Goal: Information Seeking & Learning: Learn about a topic

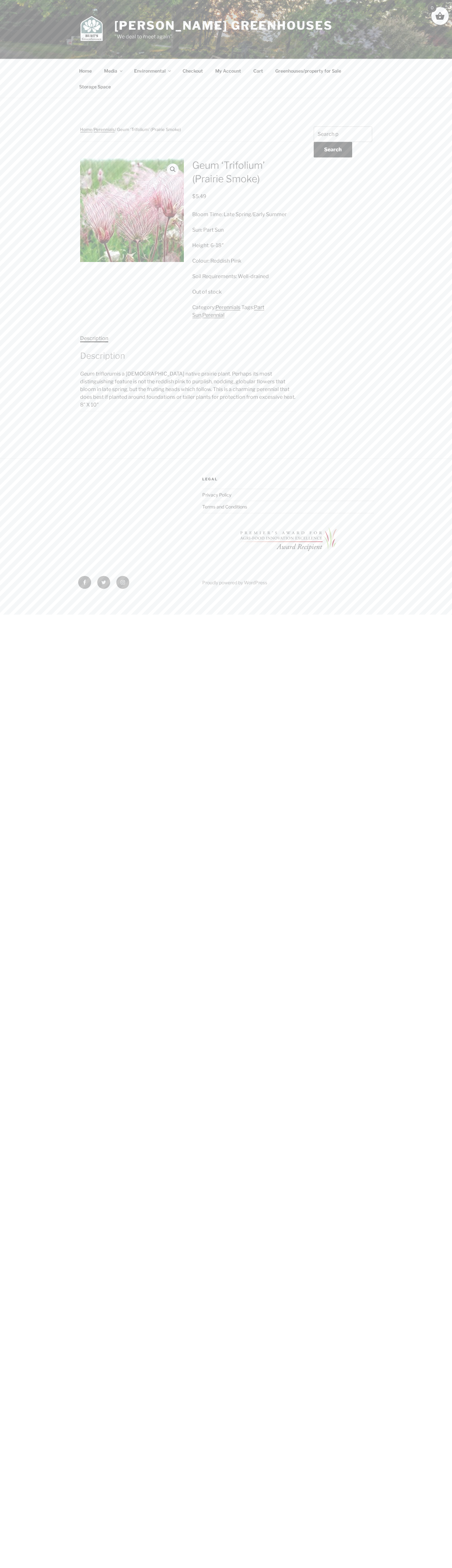
click at [446, 15] on div "0" at bounding box center [440, 16] width 18 height 18
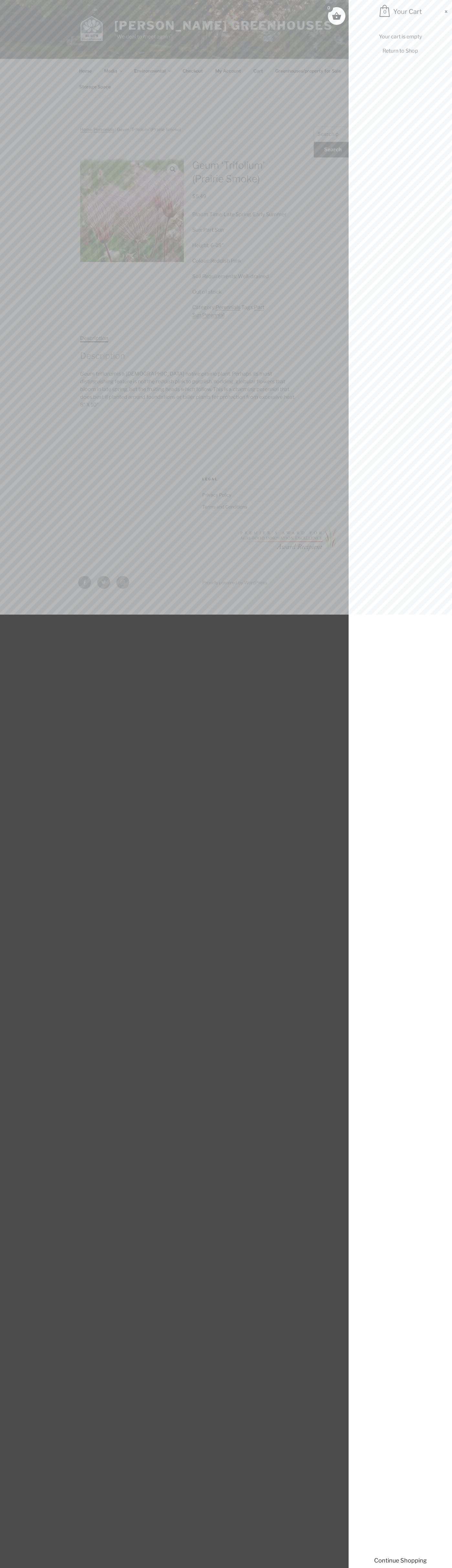
click at [431, 1143] on div "Your cart is empty Return to Shop" at bounding box center [400, 788] width 104 height 1530
click at [214, 598] on html "Skip to content Burt's Greenhouses "We deal to meet again" Menu Home Media Expa…" at bounding box center [226, 299] width 452 height 598
click at [4, 278] on span at bounding box center [226, 784] width 452 height 1568
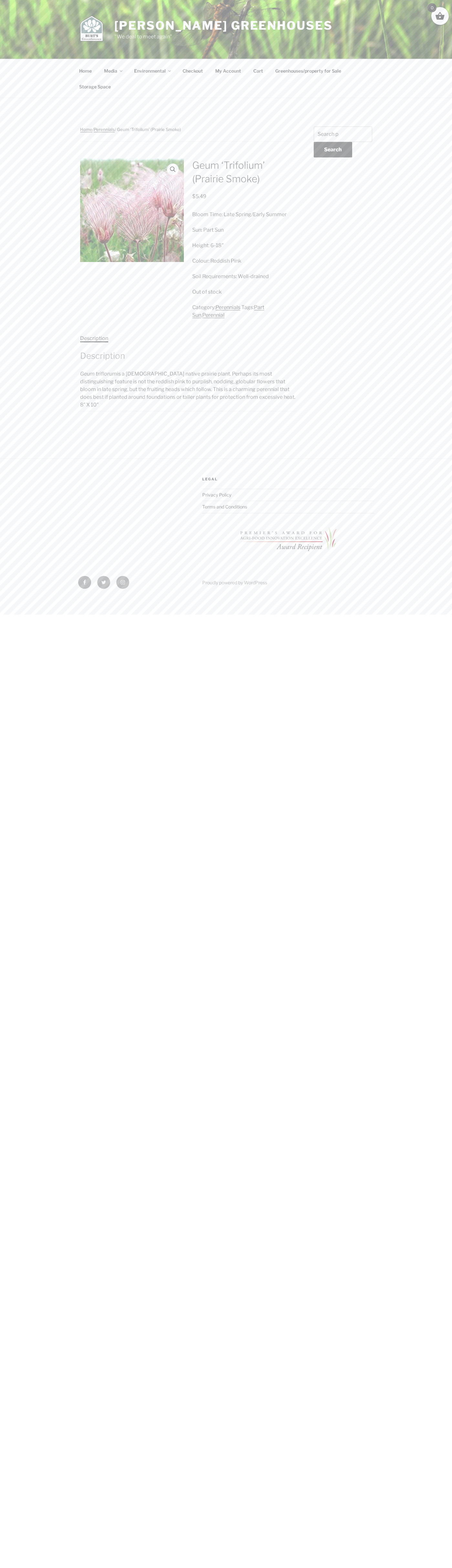
click at [291, 13] on div "Burt's Greenhouses "We deal to meet again"" at bounding box center [226, 29] width 452 height 59
click at [443, 598] on html "Skip to content Burt's Greenhouses "We deal to meet again" Menu Home Media Expa…" at bounding box center [226, 299] width 452 height 598
click at [24, 598] on html "Skip to content Burt's Greenhouses "We deal to meet again" Menu Home Media Expa…" at bounding box center [226, 299] width 452 height 598
click at [5, 598] on html "Skip to content Burt's Greenhouses "We deal to meet again" Menu Home Media Expa…" at bounding box center [226, 299] width 452 height 598
